Goal: Task Accomplishment & Management: Complete application form

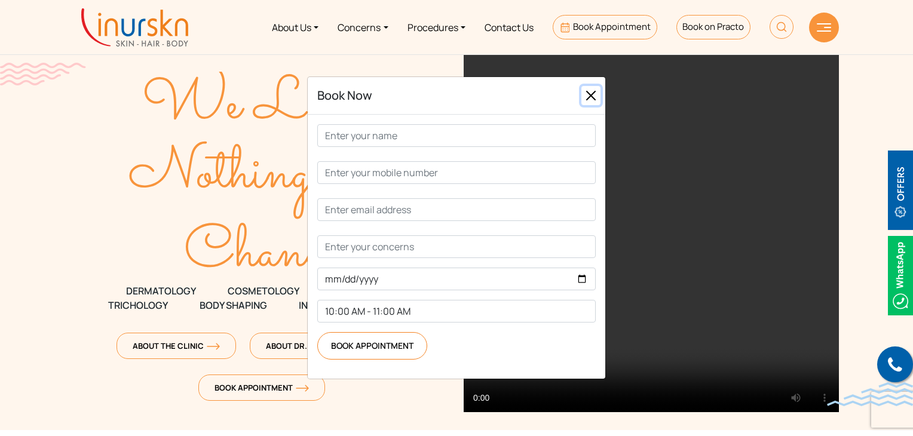
click at [590, 105] on button "Close" at bounding box center [590, 95] width 19 height 19
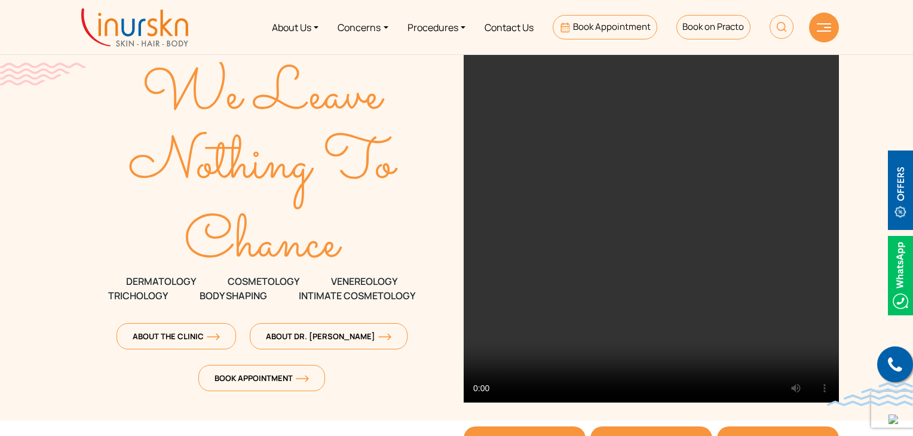
scroll to position [7, 0]
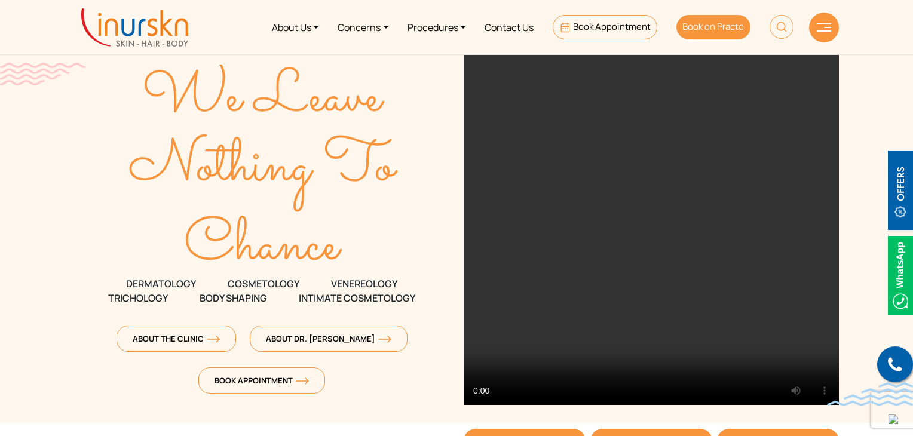
click at [721, 34] on link "Book on Practo" at bounding box center [713, 27] width 74 height 24
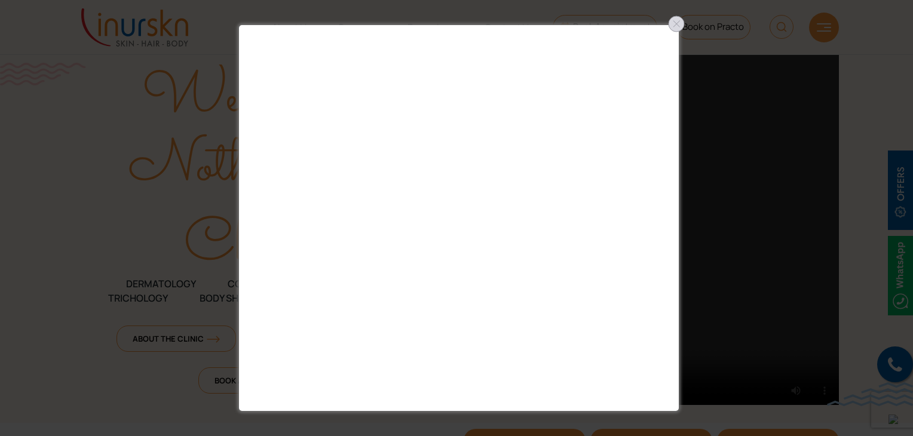
click at [678, 26] on div at bounding box center [676, 23] width 19 height 19
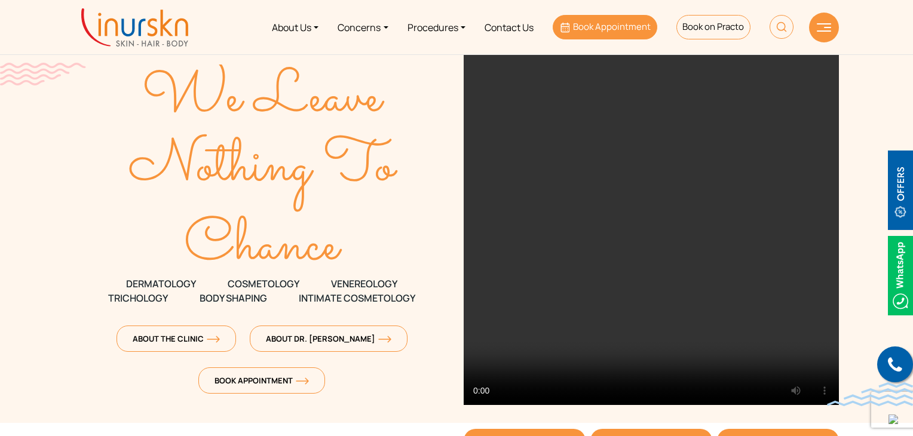
click at [624, 21] on span "Book Appointment" at bounding box center [612, 26] width 78 height 13
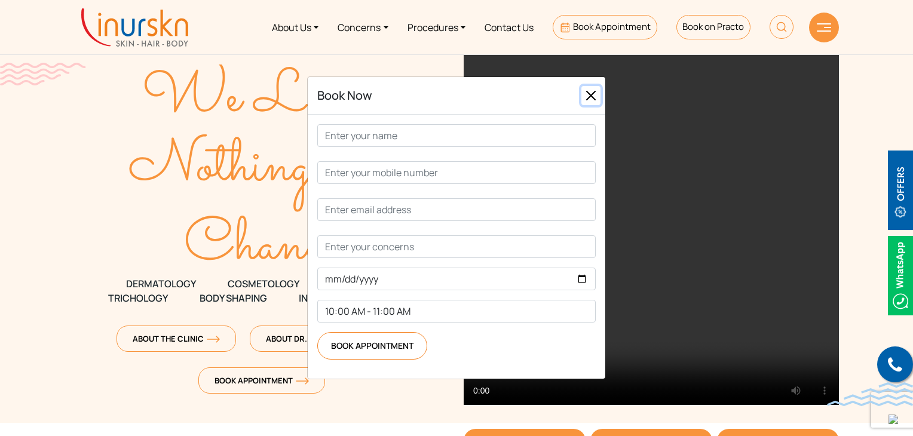
click at [595, 105] on button "Close" at bounding box center [590, 95] width 19 height 19
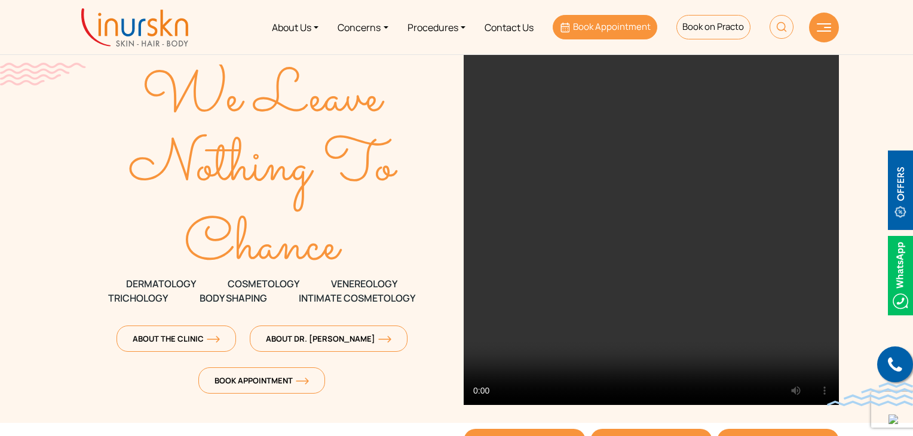
click at [612, 24] on span "Book Appointment" at bounding box center [612, 26] width 78 height 13
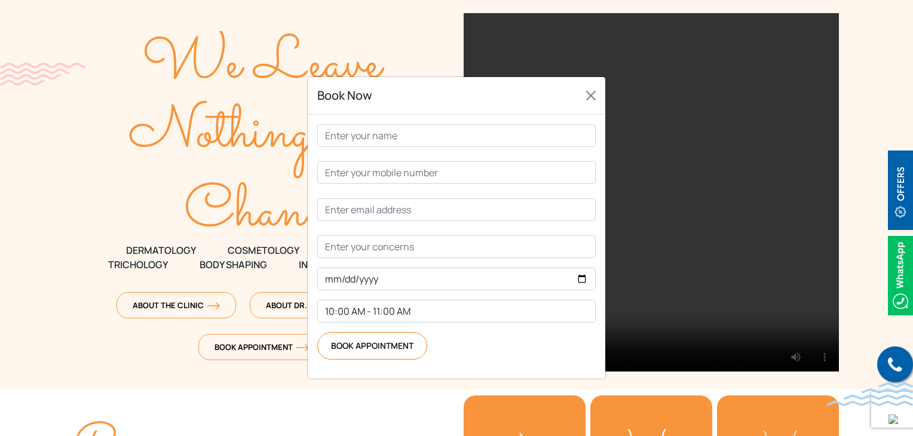
scroll to position [0, 0]
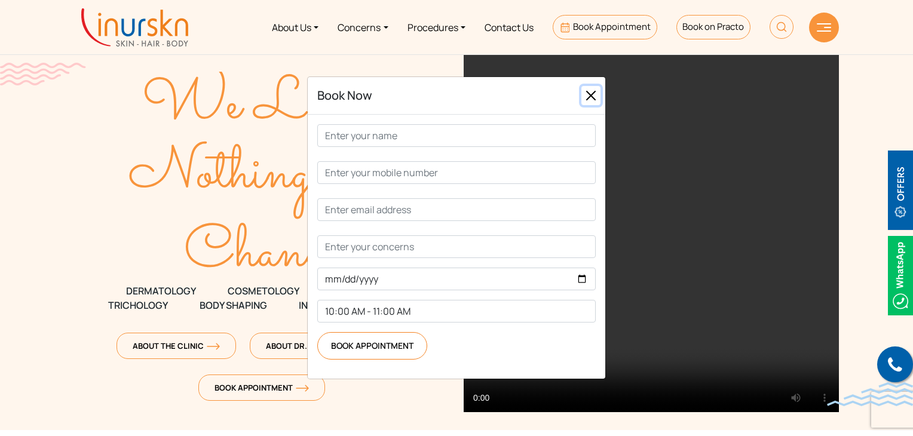
click at [592, 105] on button "Close" at bounding box center [590, 95] width 19 height 19
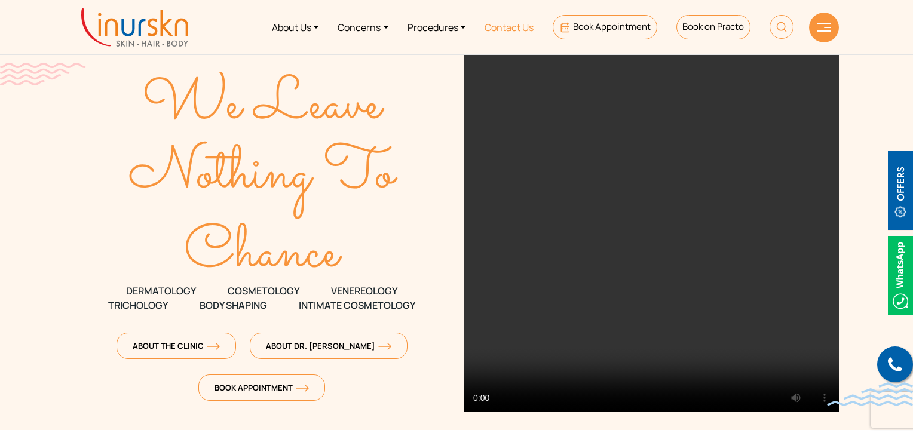
click at [516, 35] on link "Contact Us" at bounding box center [509, 27] width 68 height 45
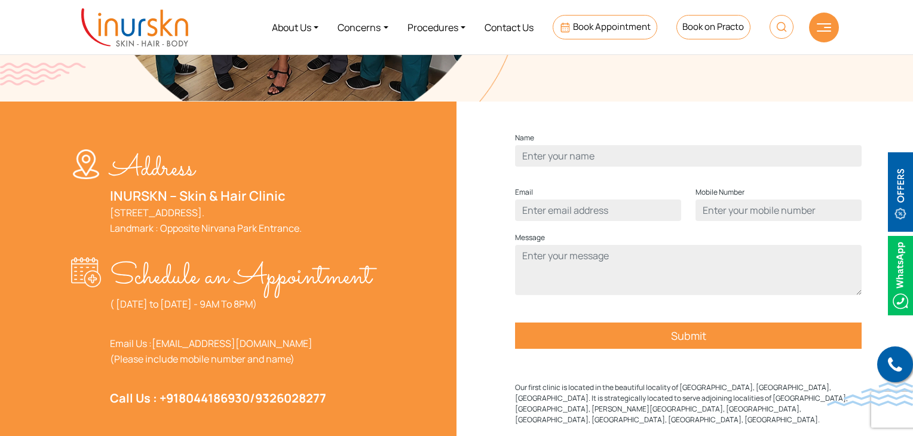
scroll to position [334, 0]
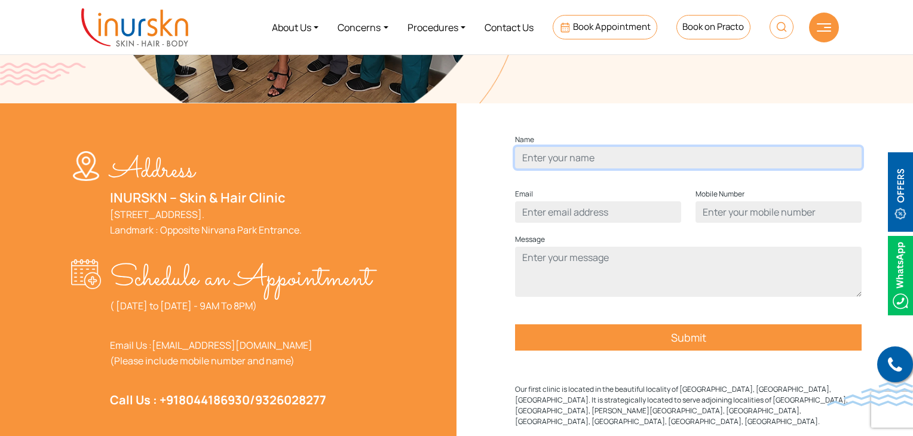
click at [704, 168] on input "Contact form" at bounding box center [688, 158] width 346 height 22
type input "Yasmin Sayyed"
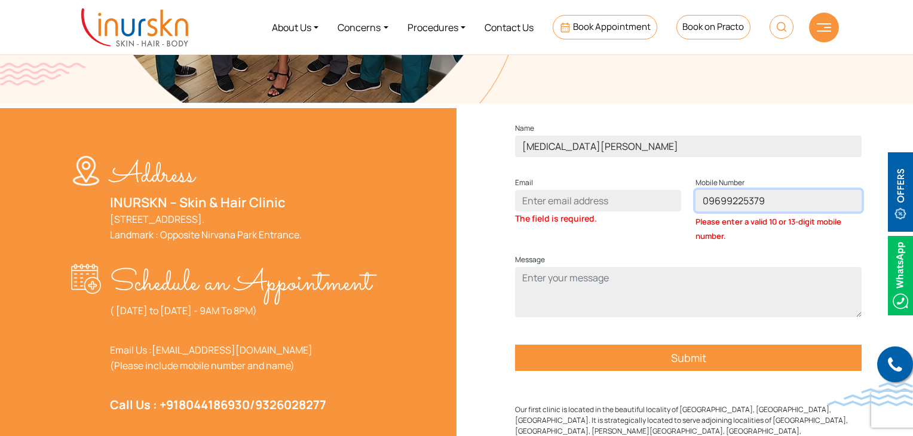
click at [707, 211] on input "09699225379" at bounding box center [778, 201] width 166 height 22
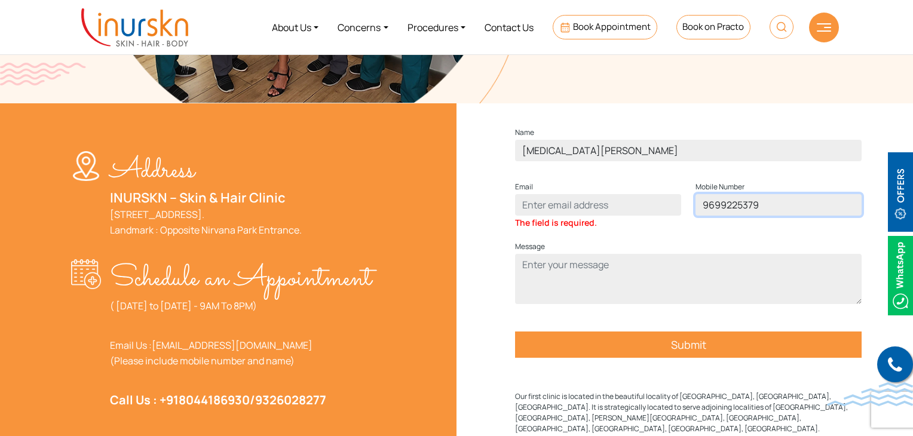
type input "9699225379"
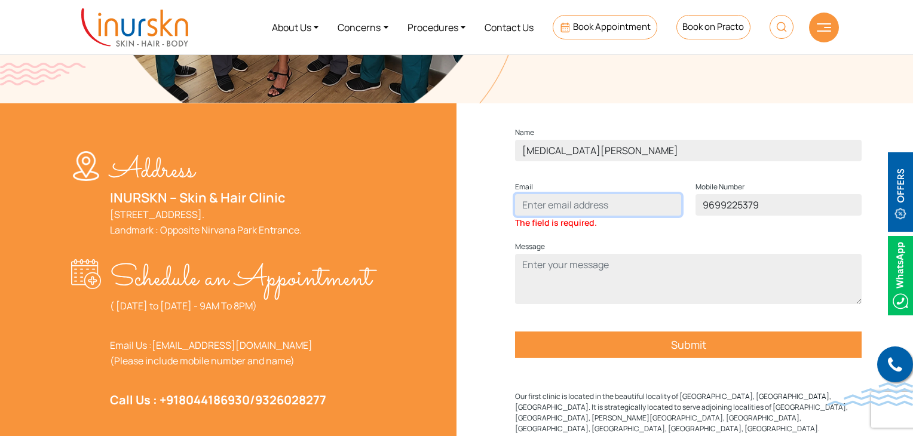
click at [593, 216] on input "Contact form" at bounding box center [598, 205] width 166 height 22
type input "muskanshaikhma@gmal.com"
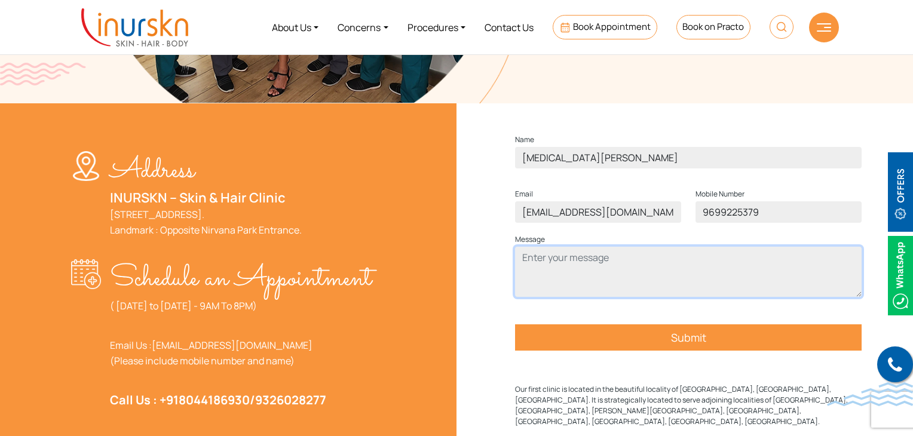
click at [594, 275] on textarea "Contact form" at bounding box center [688, 272] width 346 height 50
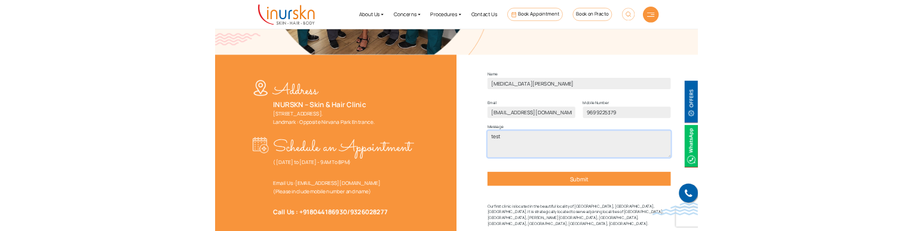
scroll to position [387, 0]
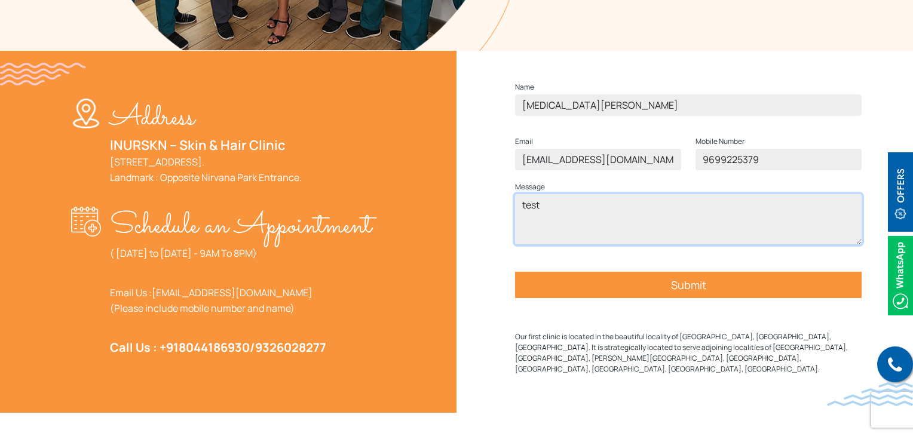
type textarea "test"
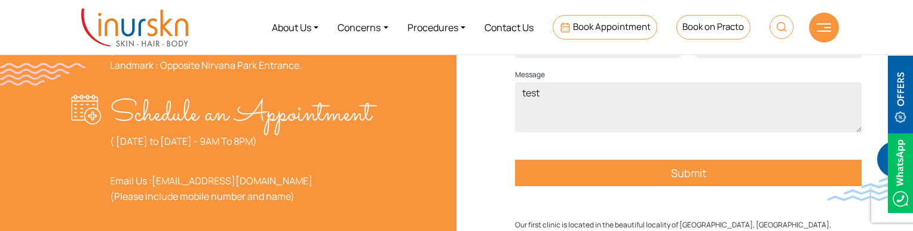
scroll to position [499, 0]
click at [690, 186] on input "Submit" at bounding box center [688, 172] width 346 height 26
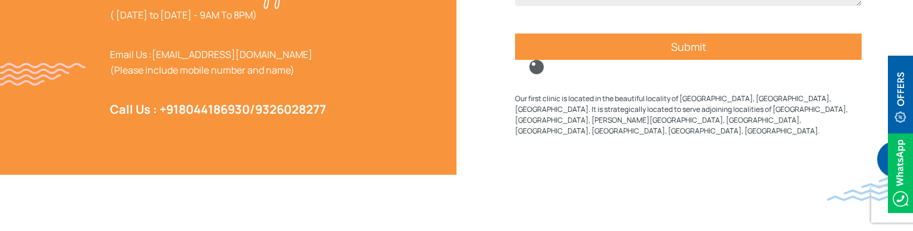
scroll to position [628, 0]
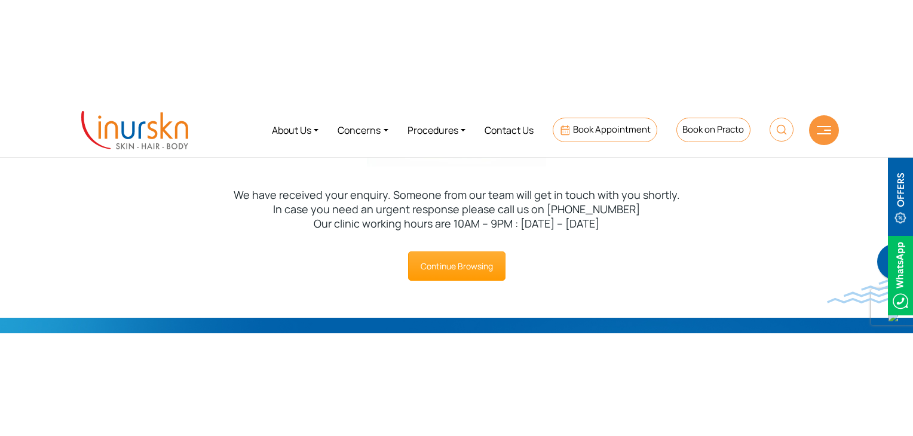
scroll to position [122, 0]
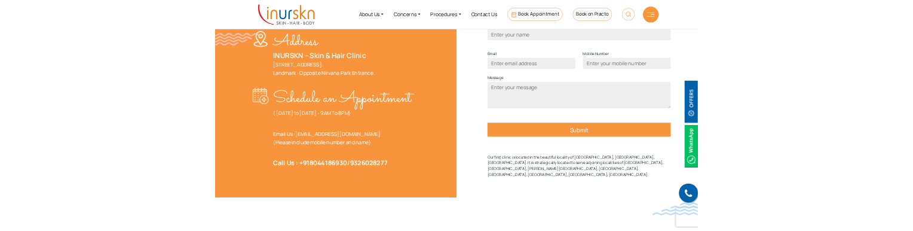
scroll to position [429, 0]
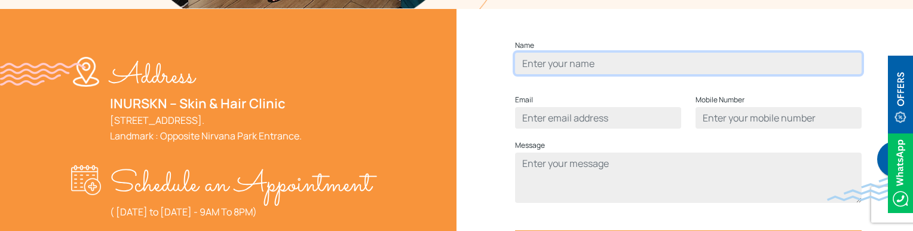
click at [608, 74] on input "Contact form" at bounding box center [688, 64] width 346 height 22
type input "Muskan Sadiq Shaikh"
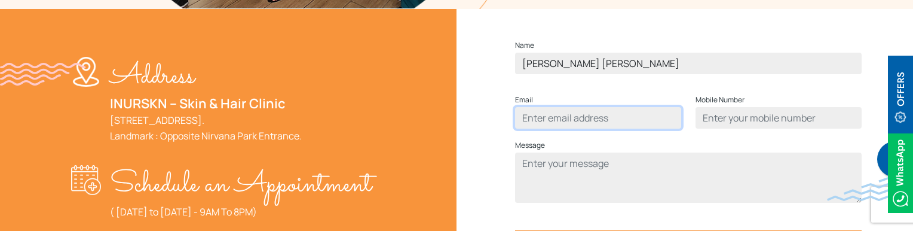
type input "[EMAIL_ADDRESS][DOMAIN_NAME]"
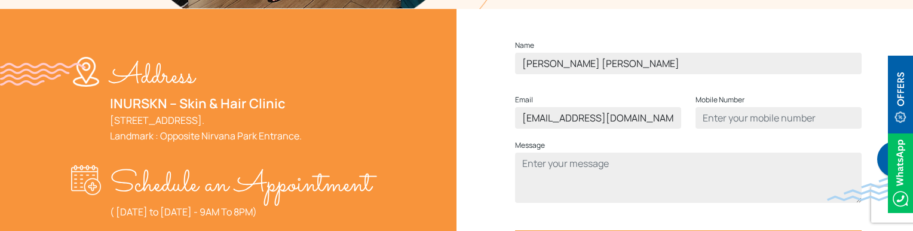
click at [719, 138] on div "Mobile Number" at bounding box center [778, 115] width 180 height 45
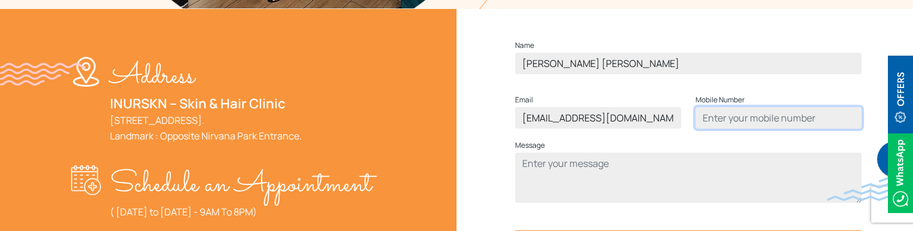
click at [729, 128] on input "Contact form" at bounding box center [778, 118] width 166 height 22
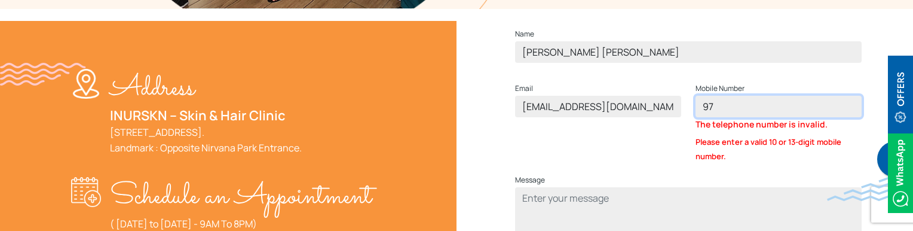
type input "9"
click at [713, 116] on input "96692546852" at bounding box center [778, 107] width 166 height 22
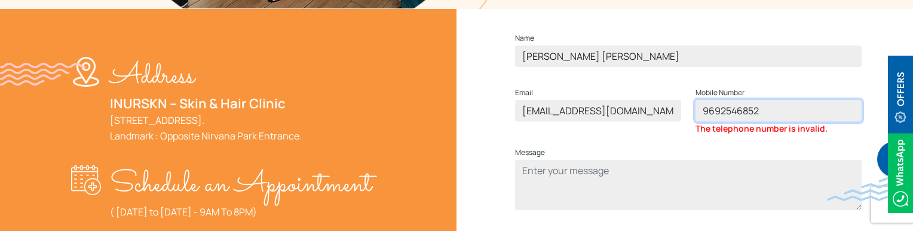
scroll to position [484, 0]
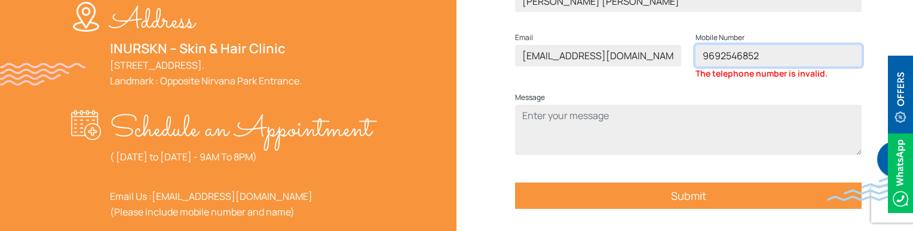
drag, startPoint x: 757, startPoint y: 76, endPoint x: 705, endPoint y: 77, distance: 52.0
click at [705, 66] on input "9692546852" at bounding box center [778, 56] width 166 height 22
type input "9692546852"
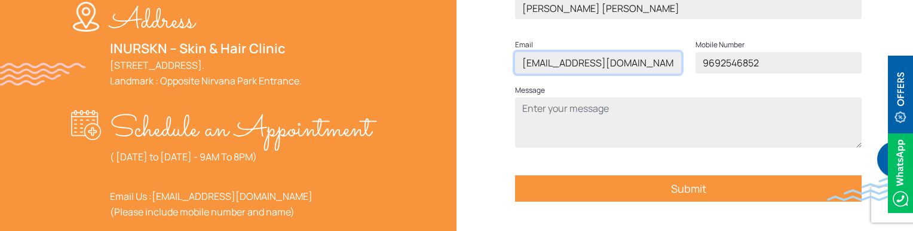
click at [651, 73] on input "muskanshaikhma@gmal.com" at bounding box center [598, 63] width 166 height 22
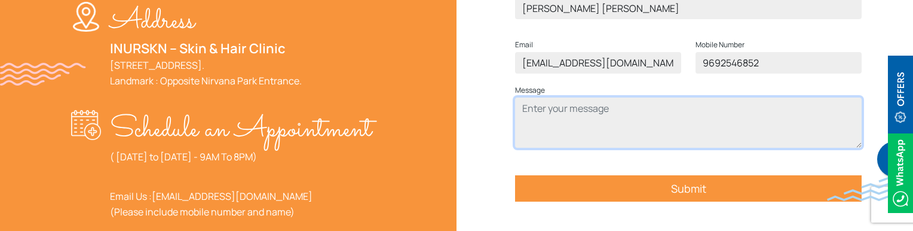
click at [561, 123] on textarea "Contact form" at bounding box center [688, 122] width 346 height 50
type textarea "test"
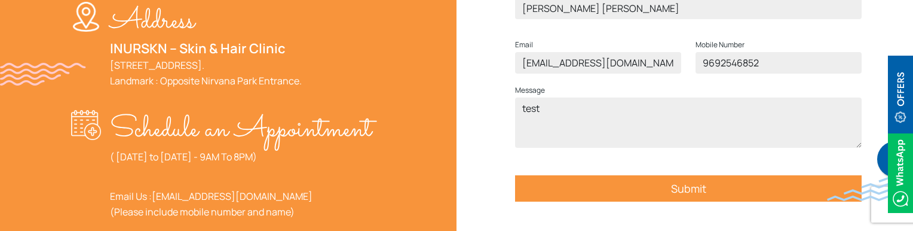
click at [628, 201] on input "Submit" at bounding box center [688, 188] width 346 height 26
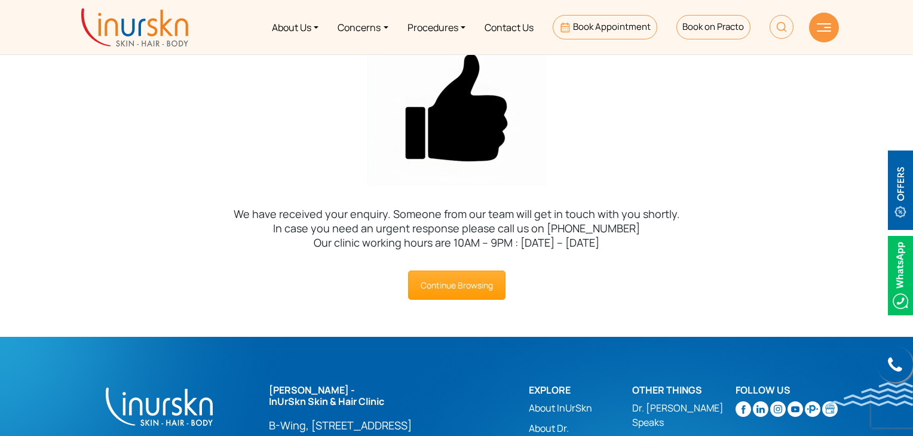
click at [143, 29] on img at bounding box center [134, 27] width 107 height 38
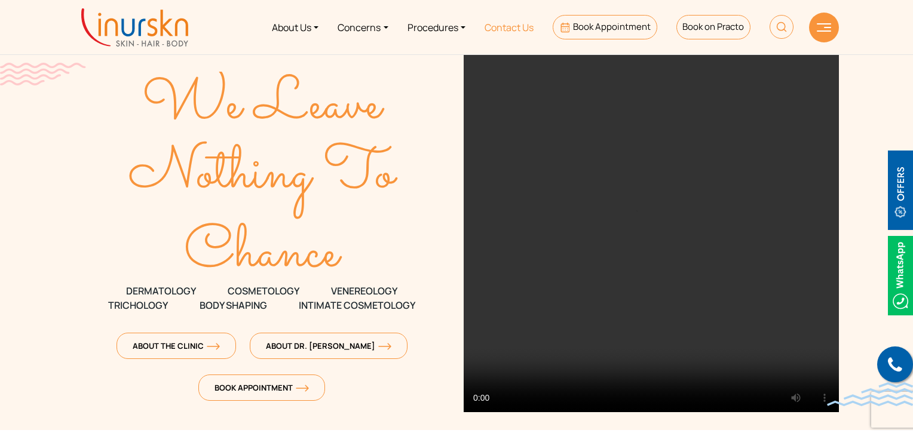
click at [499, 22] on link "Contact Us" at bounding box center [509, 27] width 68 height 45
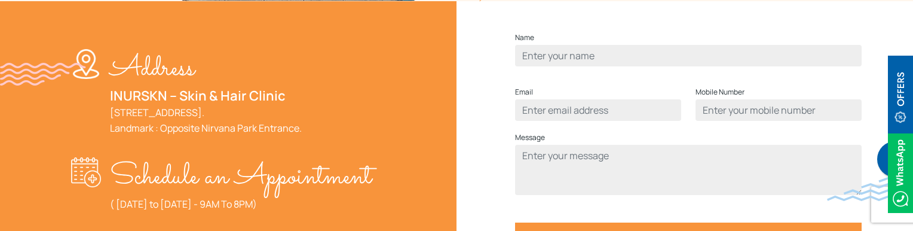
scroll to position [437, 0]
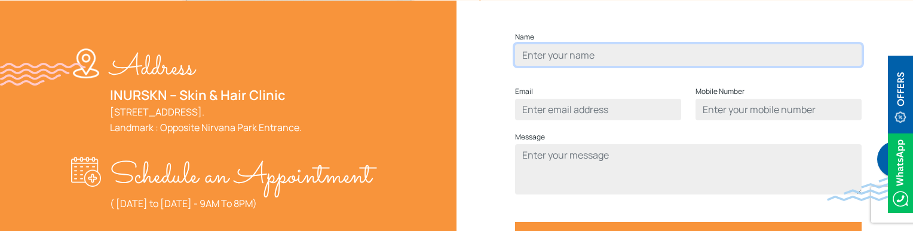
click at [624, 66] on input "Contact form" at bounding box center [688, 55] width 346 height 22
type input "Yasmin Sayyed"
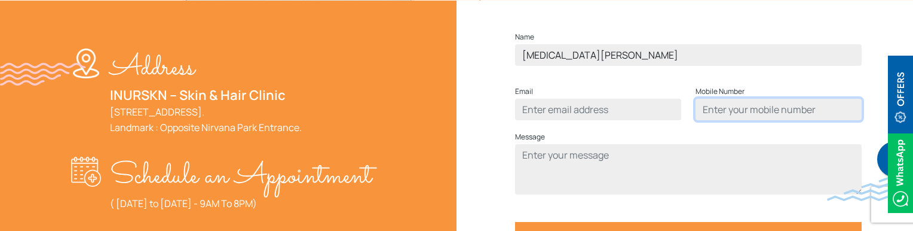
type input "09699225379"
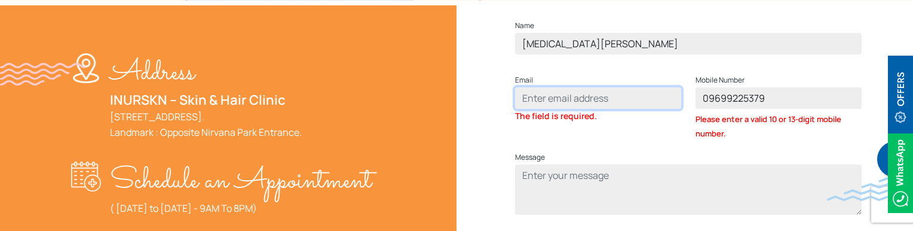
click at [595, 109] on input "Contact form" at bounding box center [598, 98] width 166 height 22
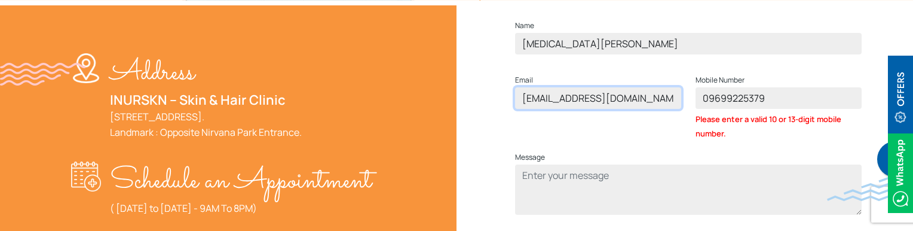
click at [625, 109] on input "muskanshaikhma@gmal.com" at bounding box center [598, 98] width 166 height 22
type input "muskanshaikhma@gmail.com"
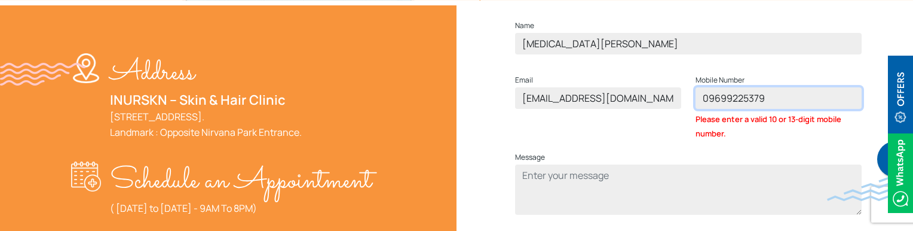
click at [710, 109] on input "09699225379" at bounding box center [778, 98] width 166 height 22
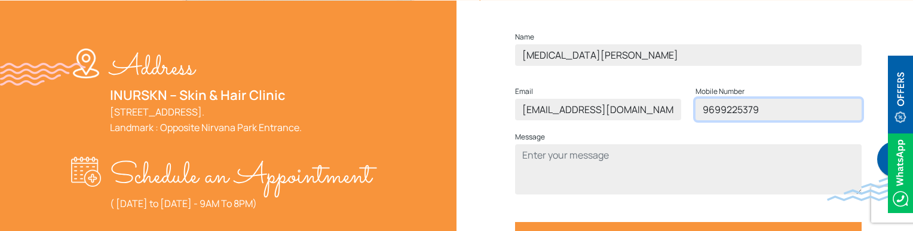
type input "9699225379"
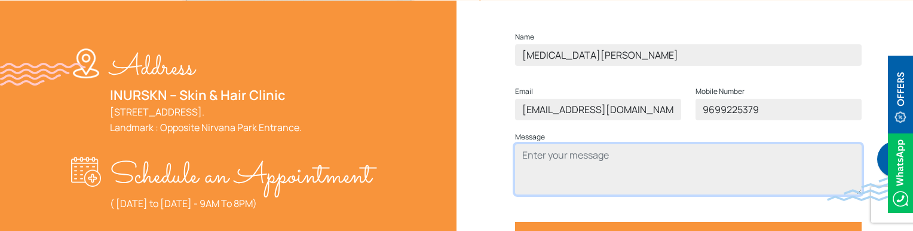
click at [636, 171] on textarea "Contact form" at bounding box center [688, 169] width 346 height 50
click at [529, 194] on textarea "Contact form" at bounding box center [688, 169] width 346 height 50
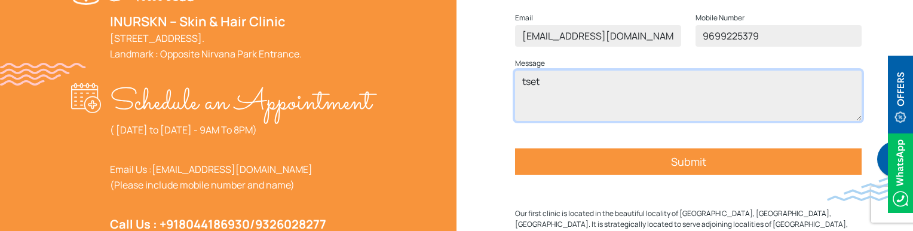
scroll to position [530, 0]
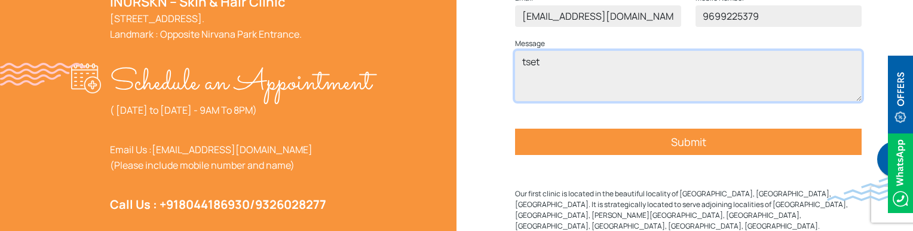
type textarea "tset"
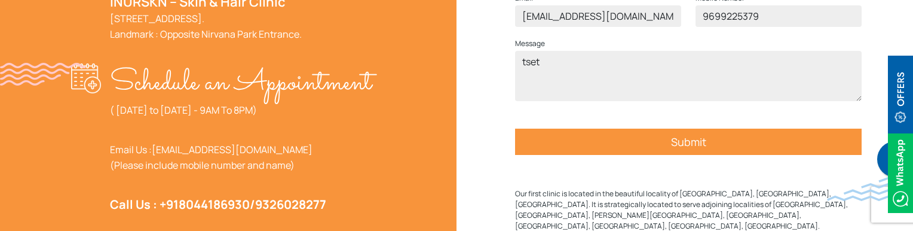
click at [641, 155] on input "Submit" at bounding box center [688, 141] width 346 height 26
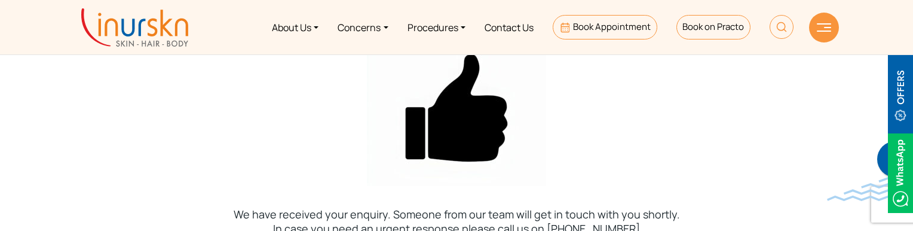
click at [661, 139] on div at bounding box center [456, 108] width 913 height 156
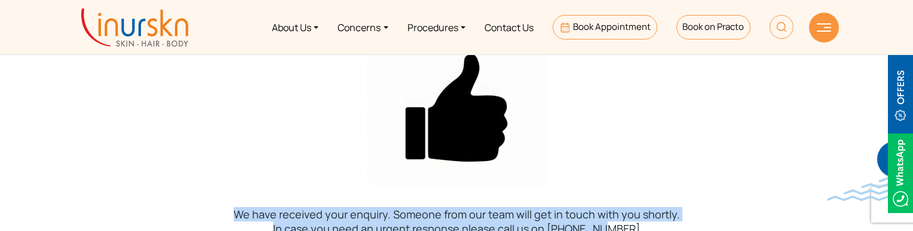
drag, startPoint x: 589, startPoint y: 228, endPoint x: 619, endPoint y: 146, distance: 87.1
click at [619, 146] on section "We have received your enquiry. Someone from our team will get in touch with you…" at bounding box center [456, 163] width 913 height 327
click at [619, 146] on div at bounding box center [456, 108] width 913 height 156
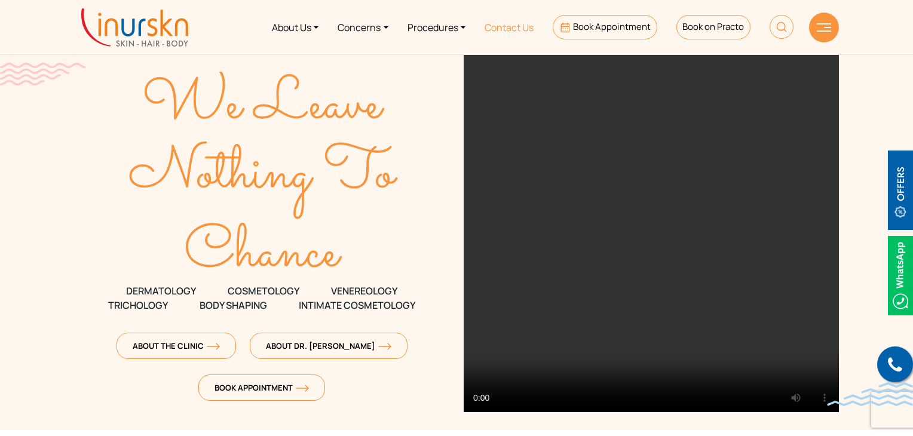
click at [492, 16] on link "Contact Us" at bounding box center [509, 27] width 68 height 45
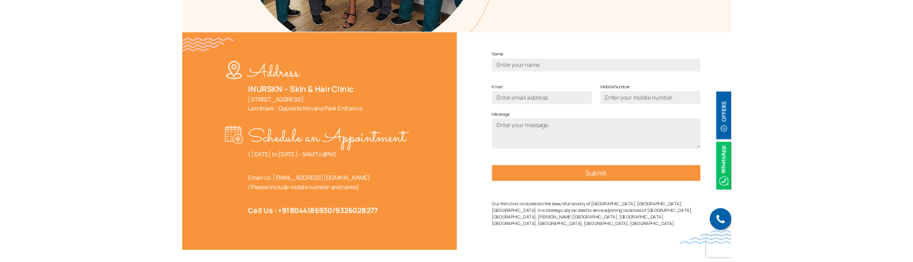
scroll to position [385, 0]
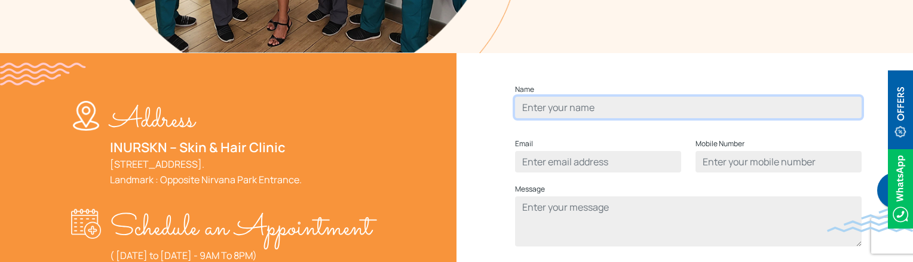
click at [568, 118] on input "Contact form" at bounding box center [688, 108] width 346 height 22
type input "Muskan Sadiq Shaikh"
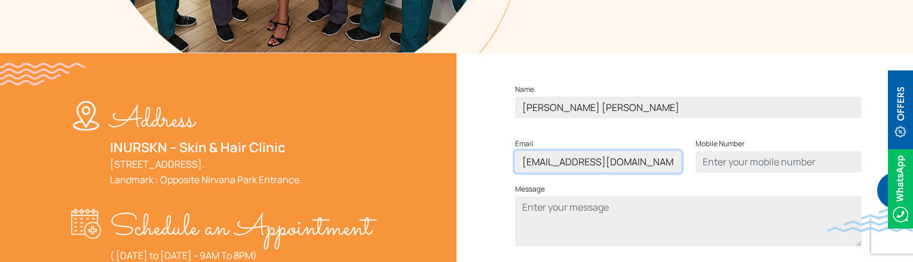
click at [625, 173] on input "muskanshaikhma@gmal.com" at bounding box center [598, 162] width 166 height 22
type input "muskanshaikhma@gmail.com"
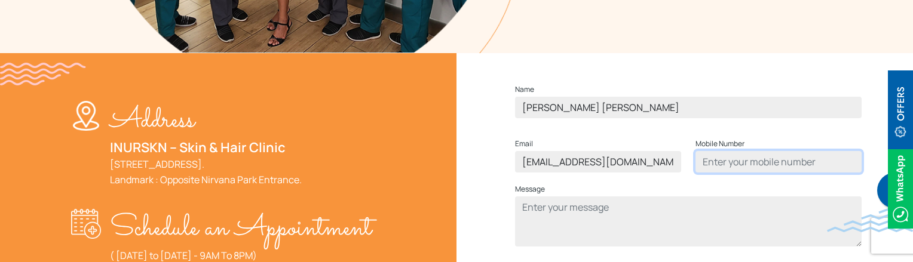
click at [730, 173] on input "Contact form" at bounding box center [778, 162] width 166 height 22
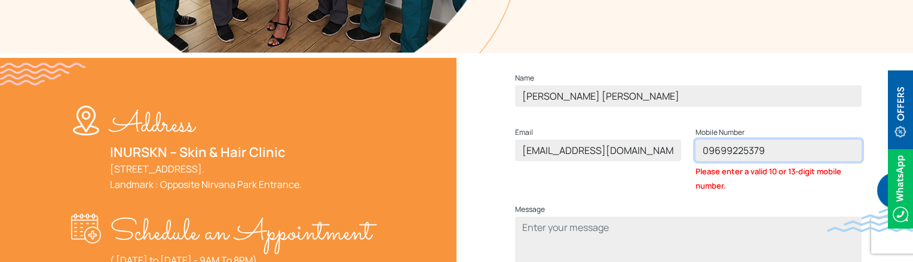
click at [710, 161] on input "09699225379" at bounding box center [778, 151] width 166 height 22
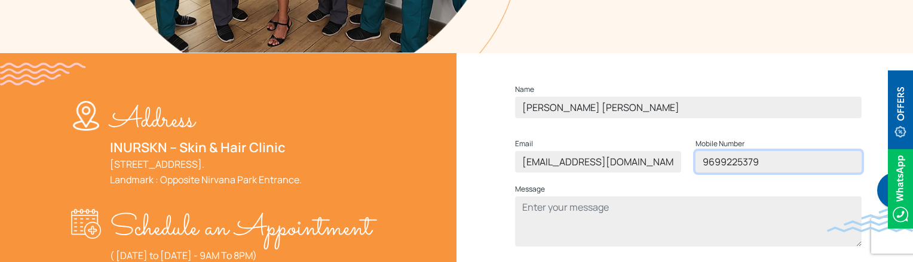
type input "9699225379"
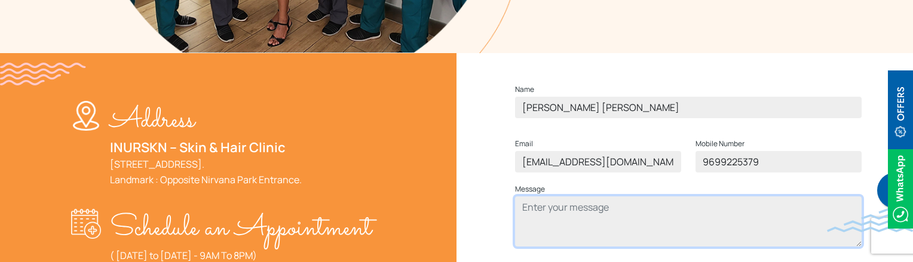
click at [640, 241] on textarea "Contact form" at bounding box center [688, 221] width 346 height 50
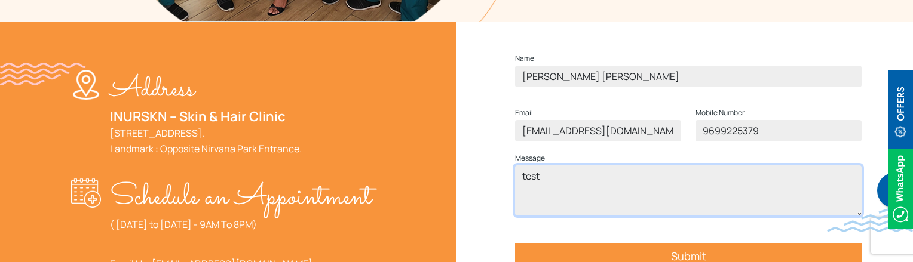
scroll to position [411, 0]
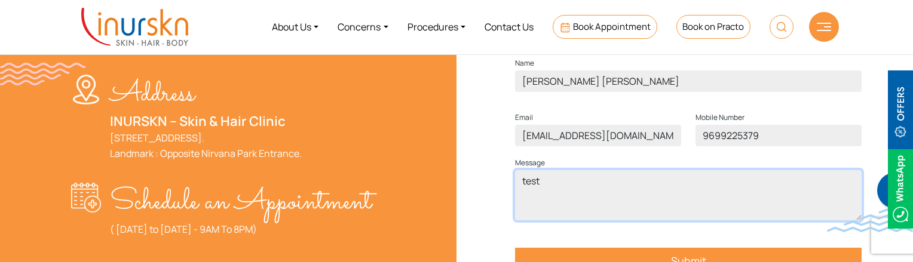
type textarea "test"
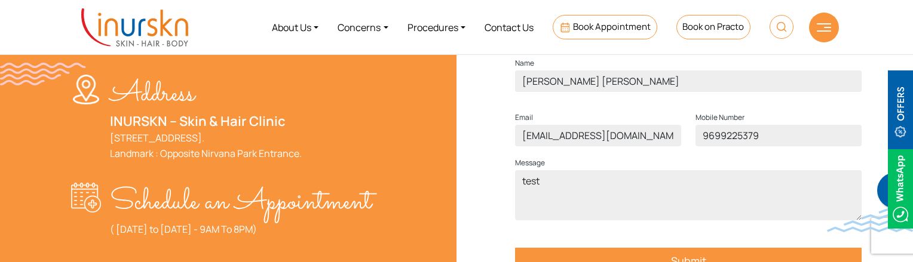
scroll to position [490, 0]
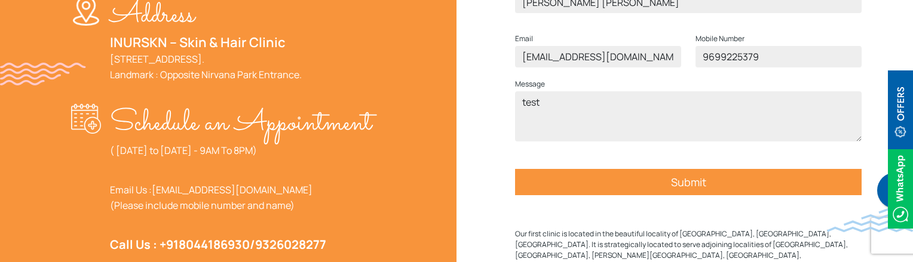
click at [588, 195] on input "Submit" at bounding box center [688, 182] width 346 height 26
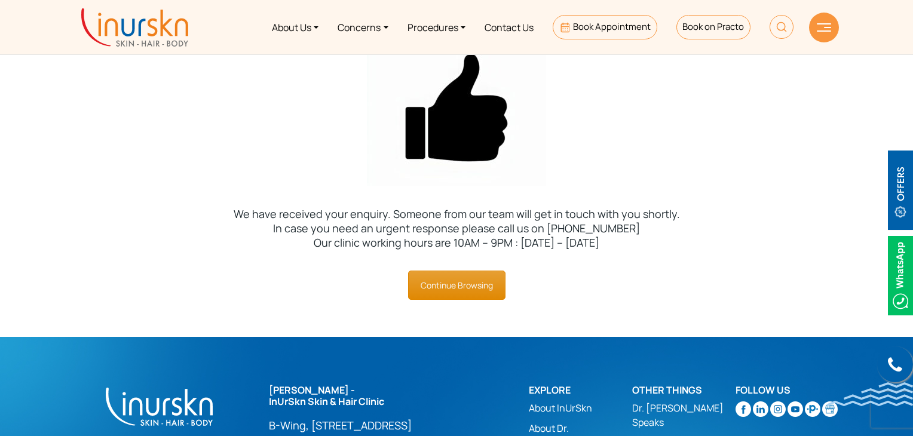
click at [436, 262] on link "Continue Browsing" at bounding box center [456, 285] width 97 height 29
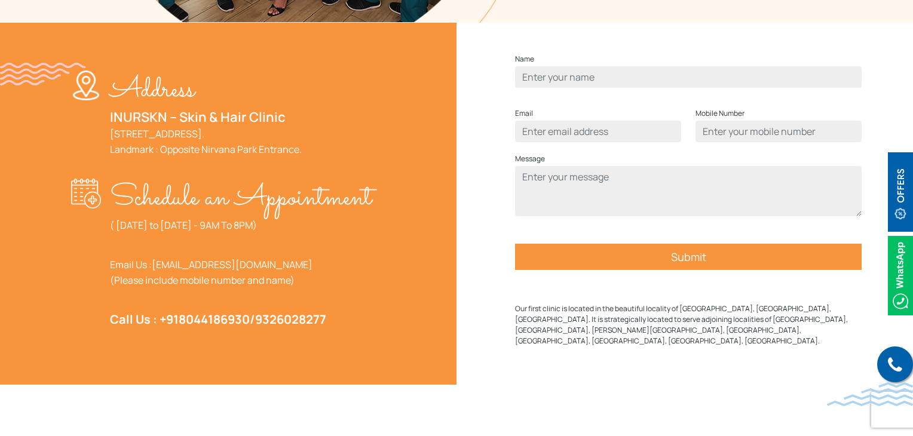
scroll to position [413, 0]
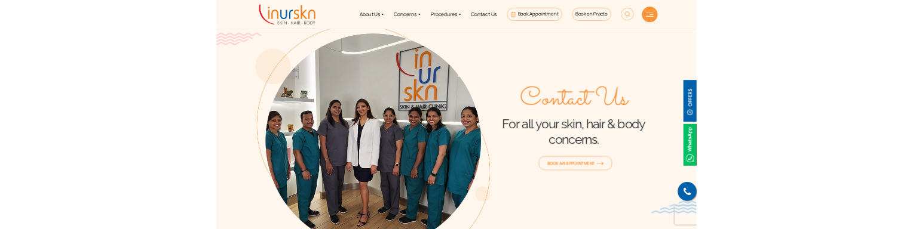
scroll to position [435, 0]
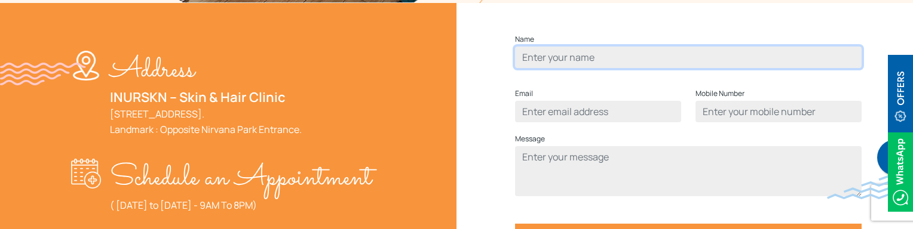
click at [557, 68] on input "Contact form" at bounding box center [688, 58] width 346 height 22
type input "t"
type input "[PERSON_NAME]"
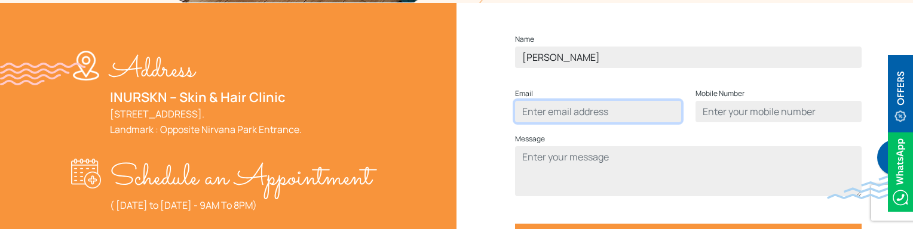
click at [567, 122] on input "Contact form" at bounding box center [598, 112] width 166 height 22
type input "[PERSON_NAME][EMAIL_ADDRESS][DOMAIN_NAME]"
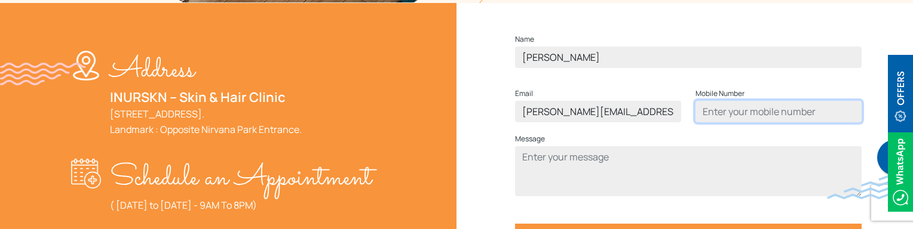
click at [729, 122] on input "Contact form" at bounding box center [778, 112] width 166 height 22
type input "7400458551"
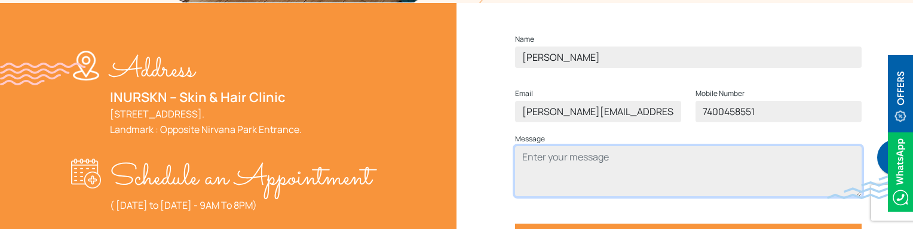
click at [672, 183] on textarea "Contact form" at bounding box center [688, 171] width 346 height 50
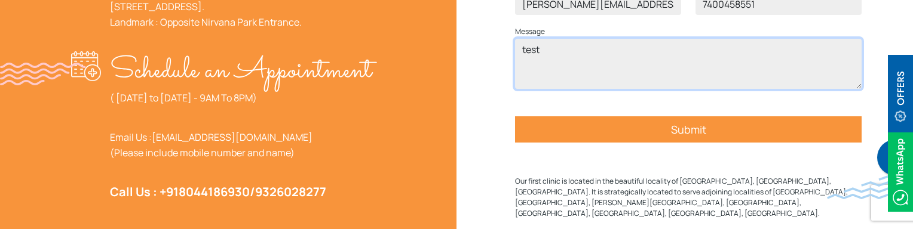
scroll to position [543, 0]
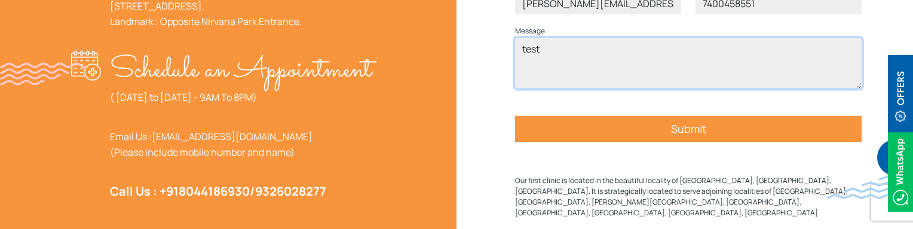
type textarea "test"
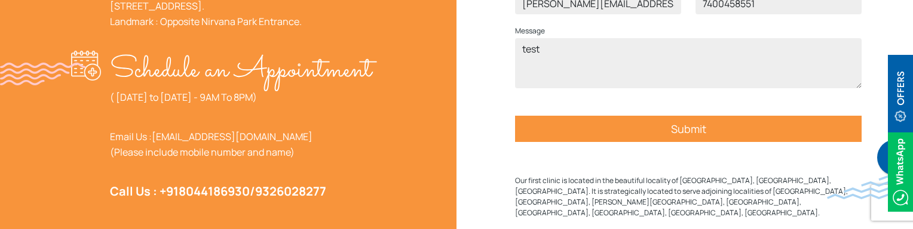
click at [653, 142] on input "Submit" at bounding box center [688, 129] width 346 height 26
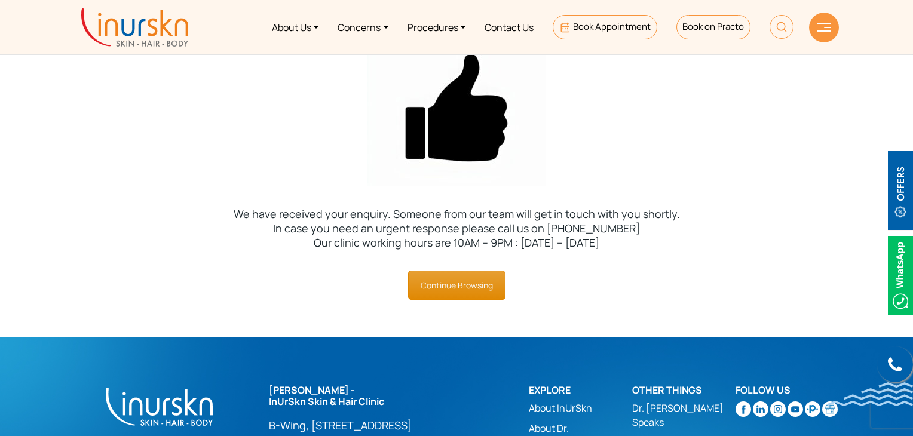
click at [429, 229] on link "Continue Browsing" at bounding box center [456, 285] width 97 height 29
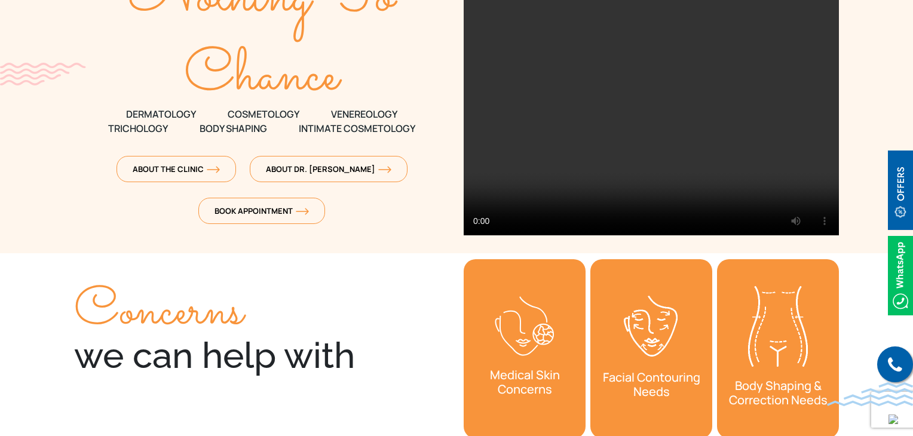
scroll to position [177, 0]
